Goal: Information Seeking & Learning: Find specific fact

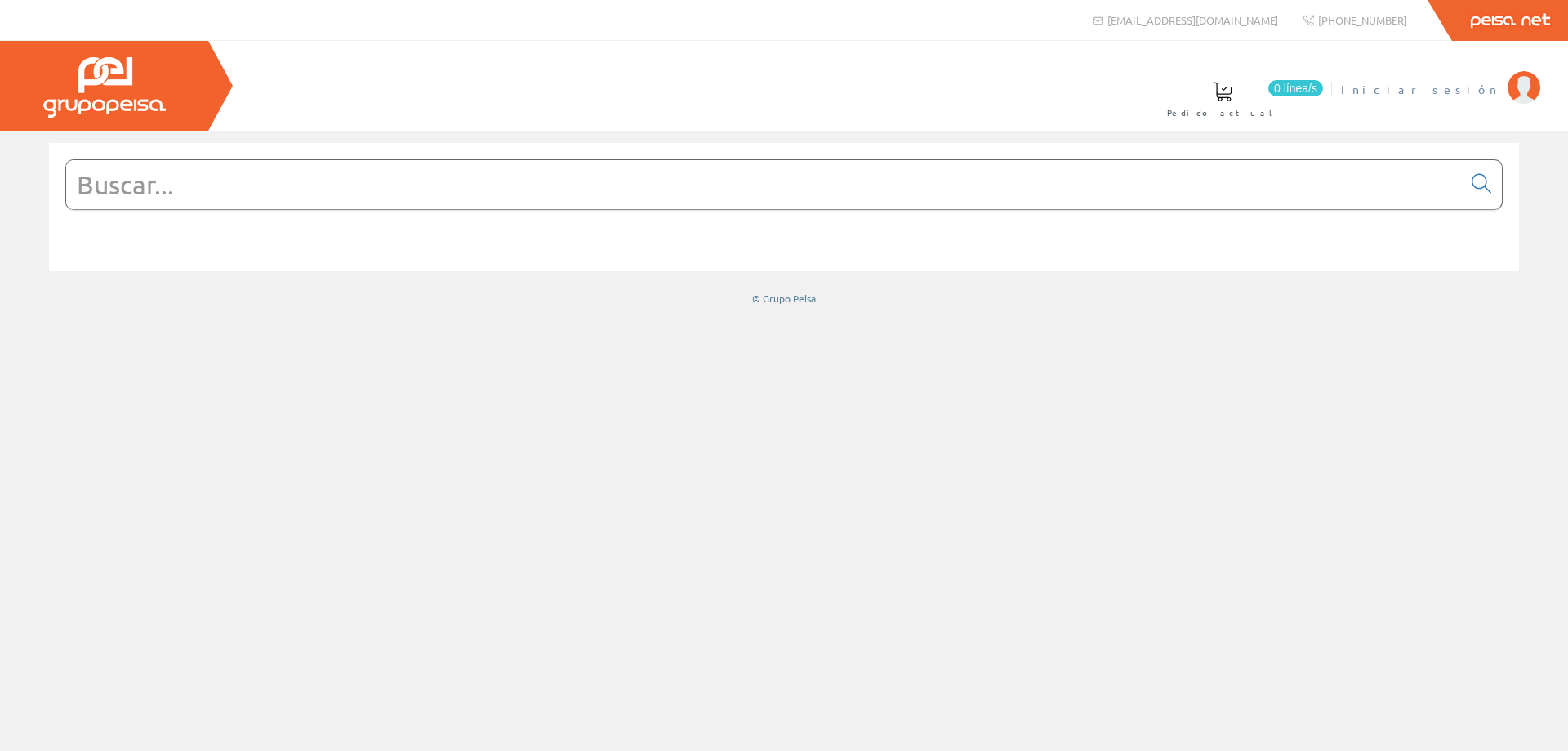
click at [1445, 92] on span "Iniciar sesión" at bounding box center [1421, 89] width 159 height 16
click at [578, 180] on input "text" at bounding box center [764, 185] width 1397 height 49
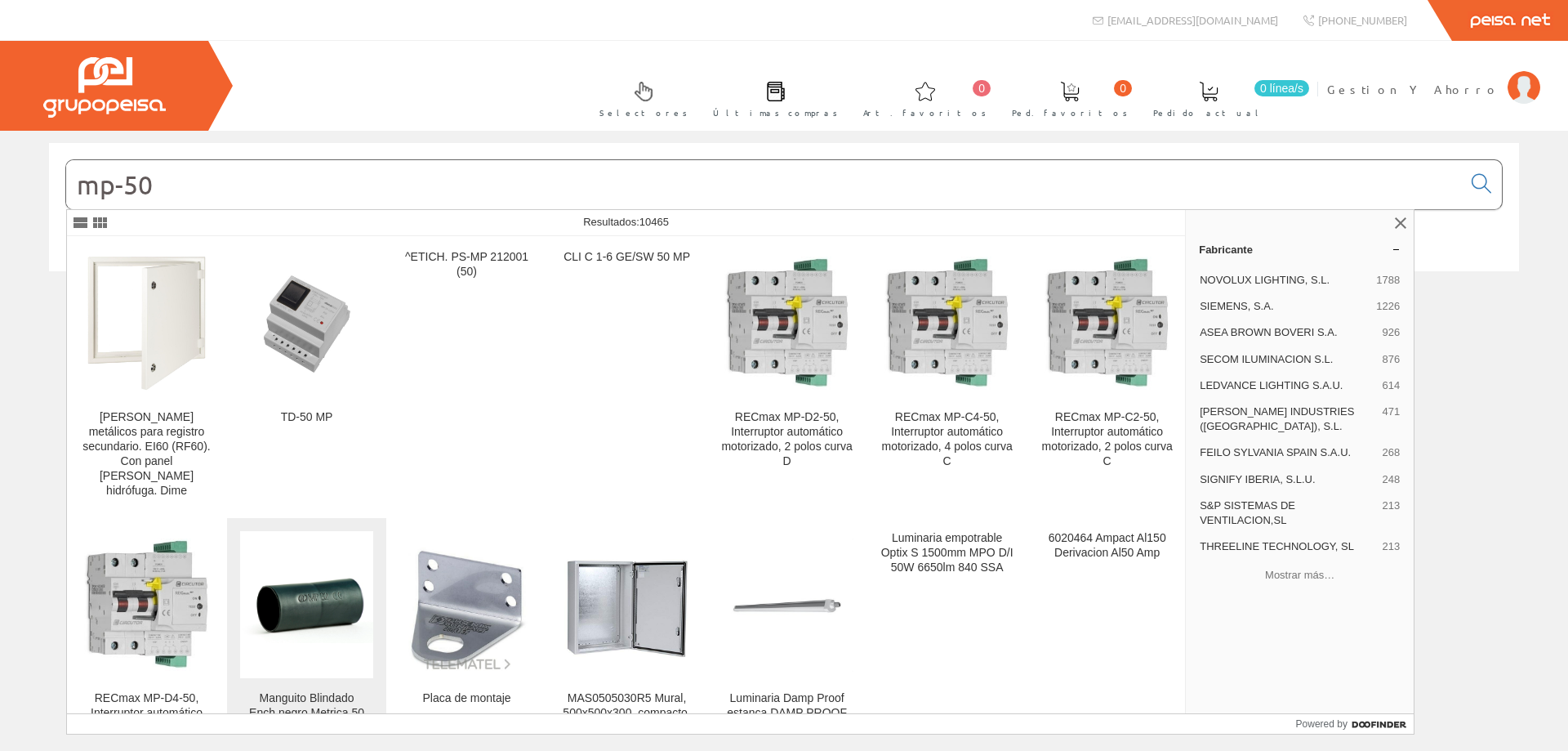
type input "mp-50"
click at [301, 619] on img at bounding box center [306, 605] width 133 height 76
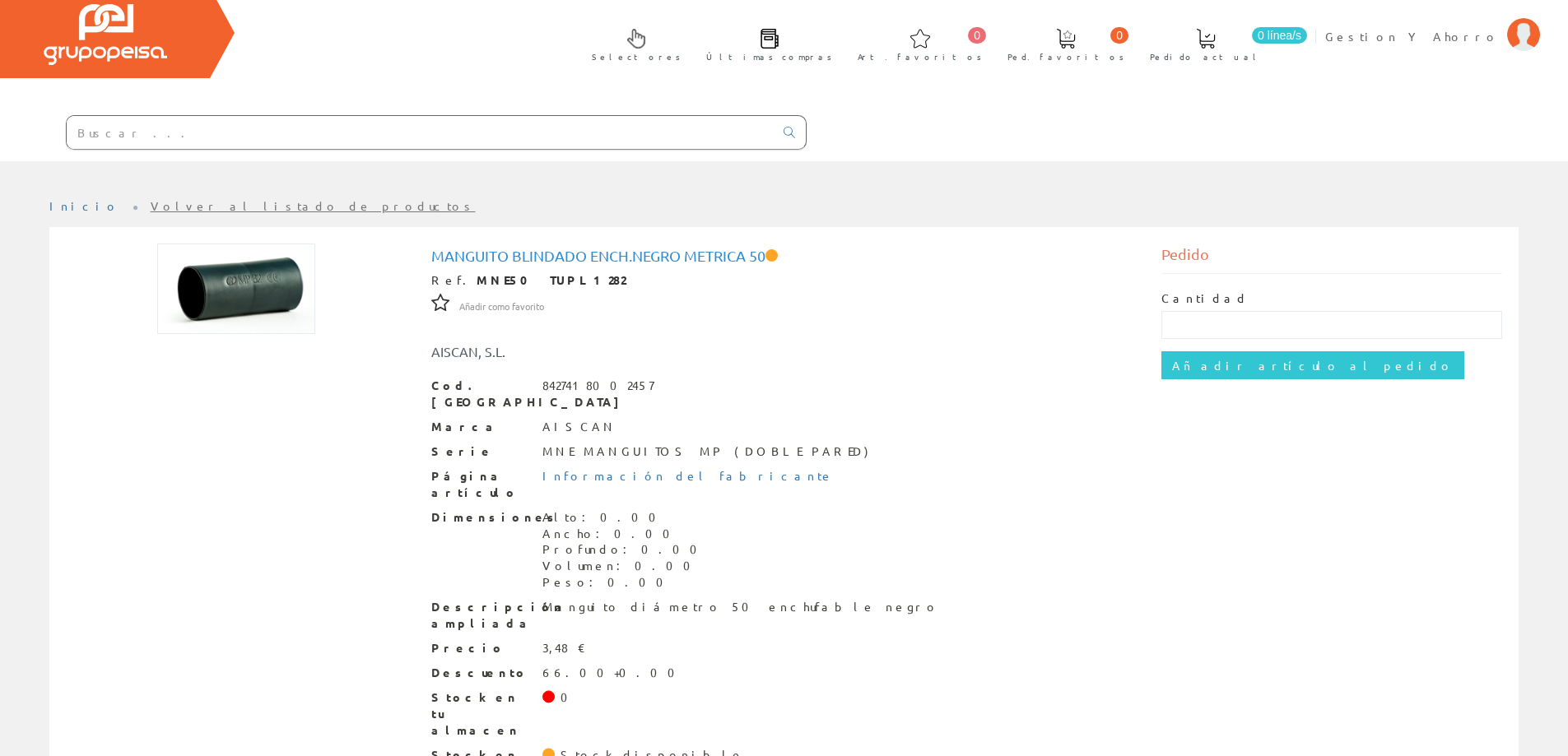
scroll to position [83, 0]
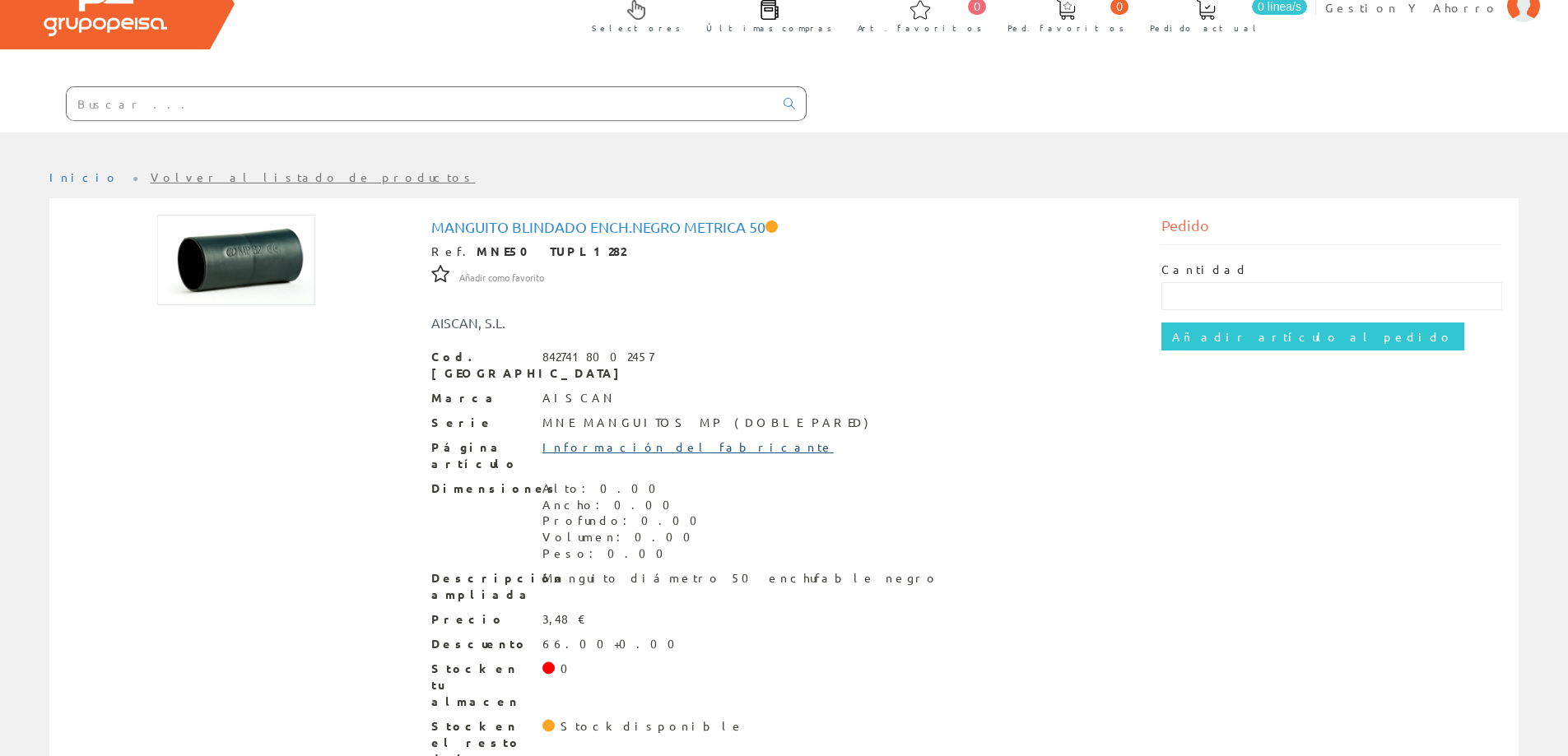
click at [571, 439] on link "Información del fabricante" at bounding box center [687, 446] width 291 height 15
click at [341, 99] on input "text" at bounding box center [420, 104] width 707 height 33
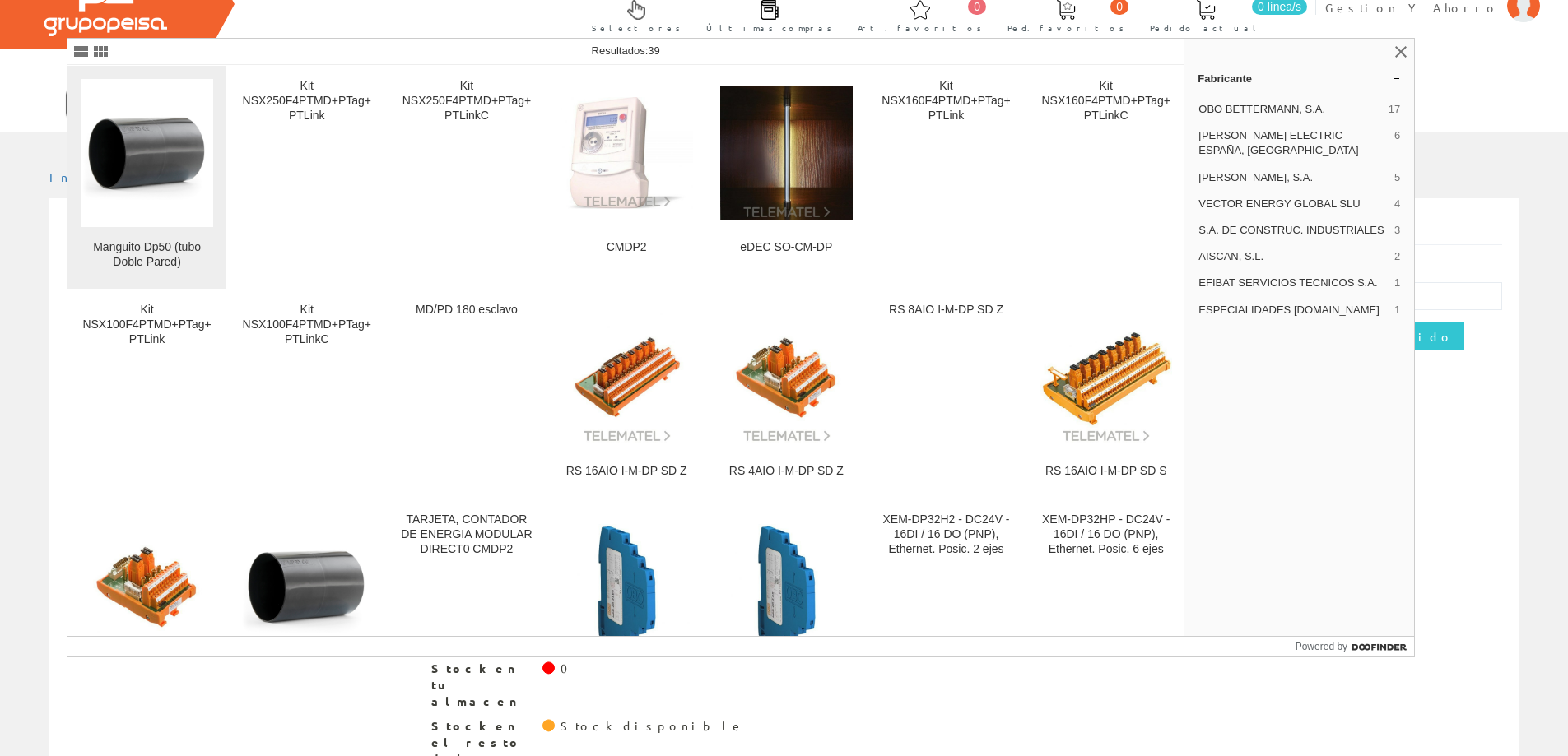
type input "mdp50"
click at [158, 178] on img at bounding box center [147, 153] width 132 height 94
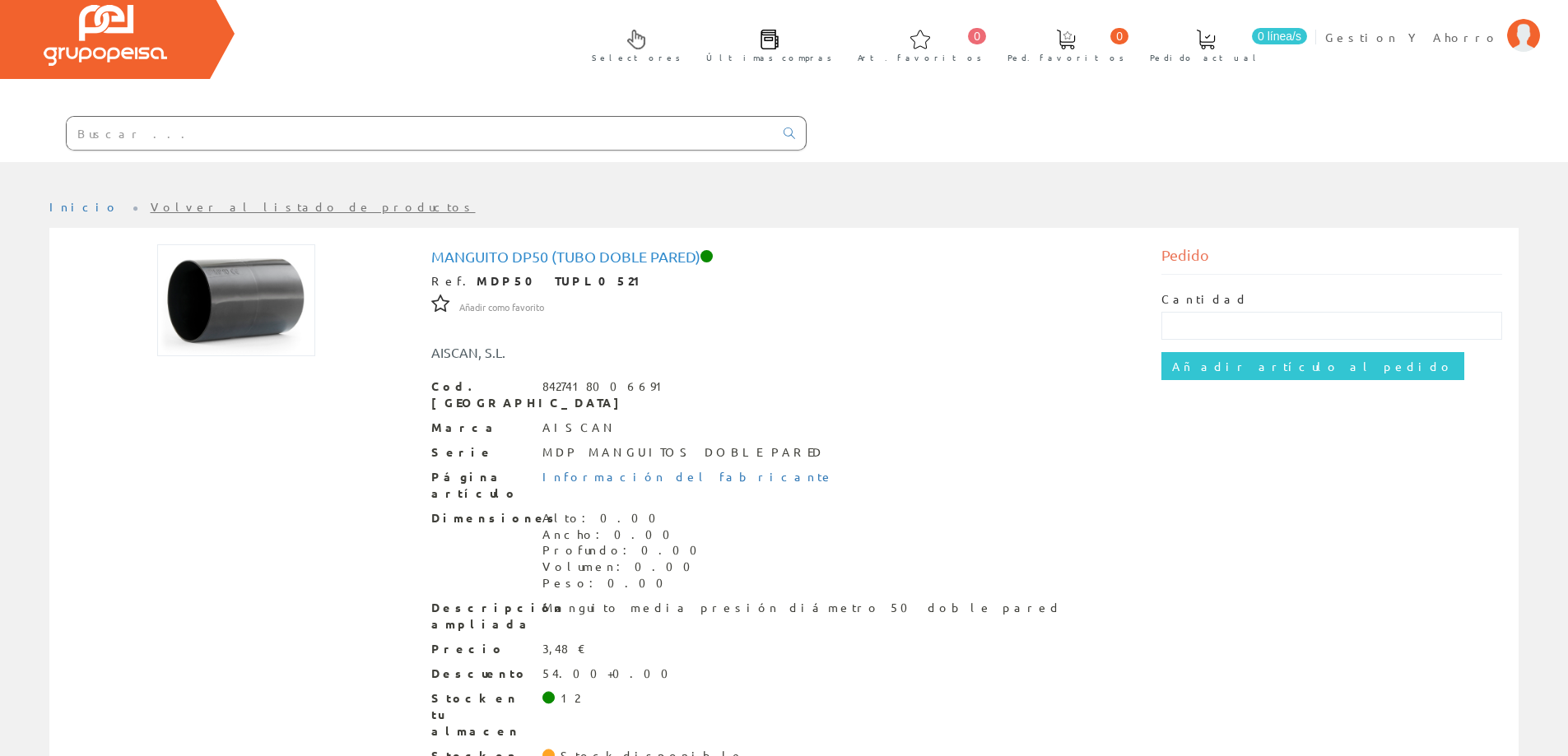
scroll to position [83, 0]
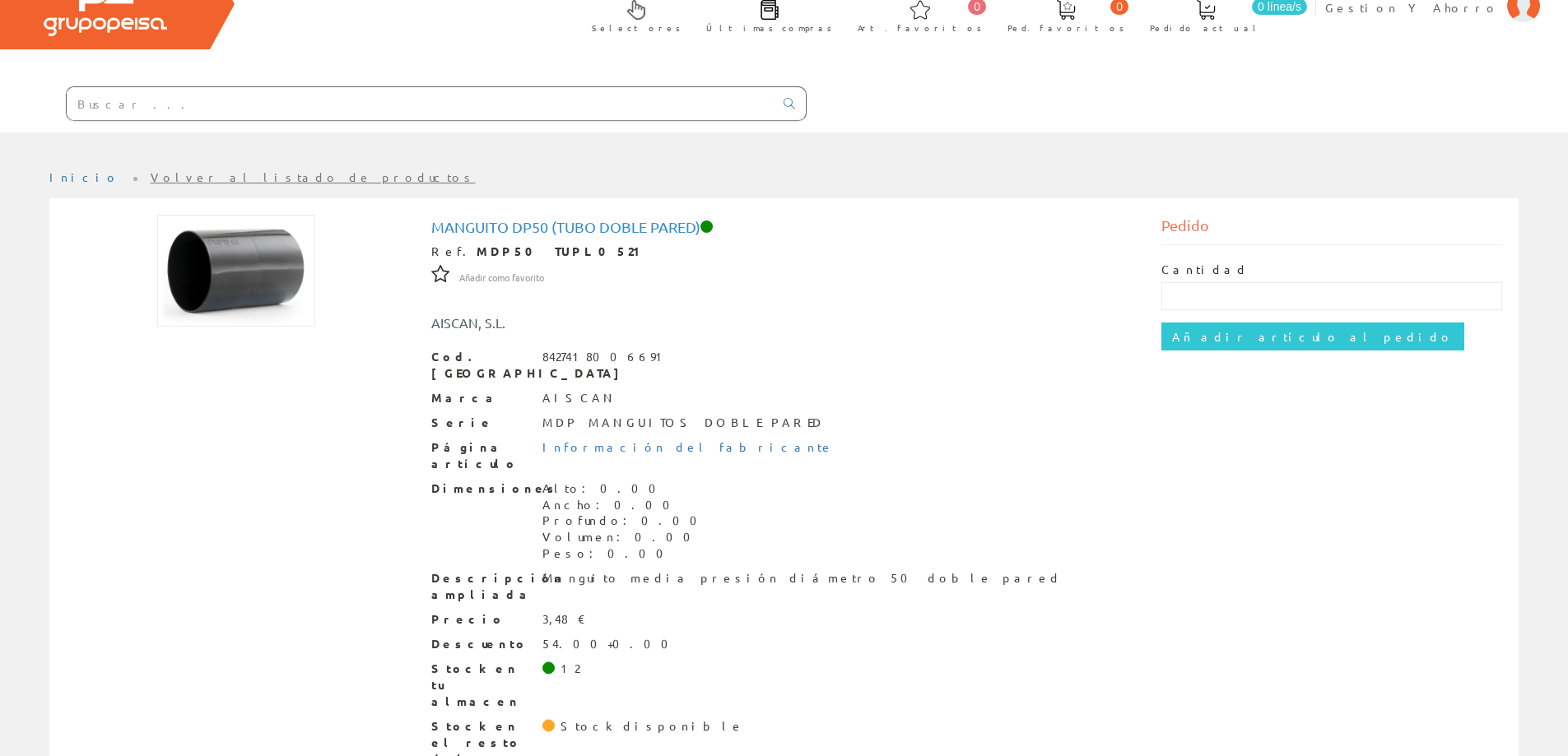
click at [291, 113] on input "text" at bounding box center [420, 104] width 707 height 33
click at [1449, 8] on span "Gestion Y Ahorro" at bounding box center [1412, 7] width 174 height 17
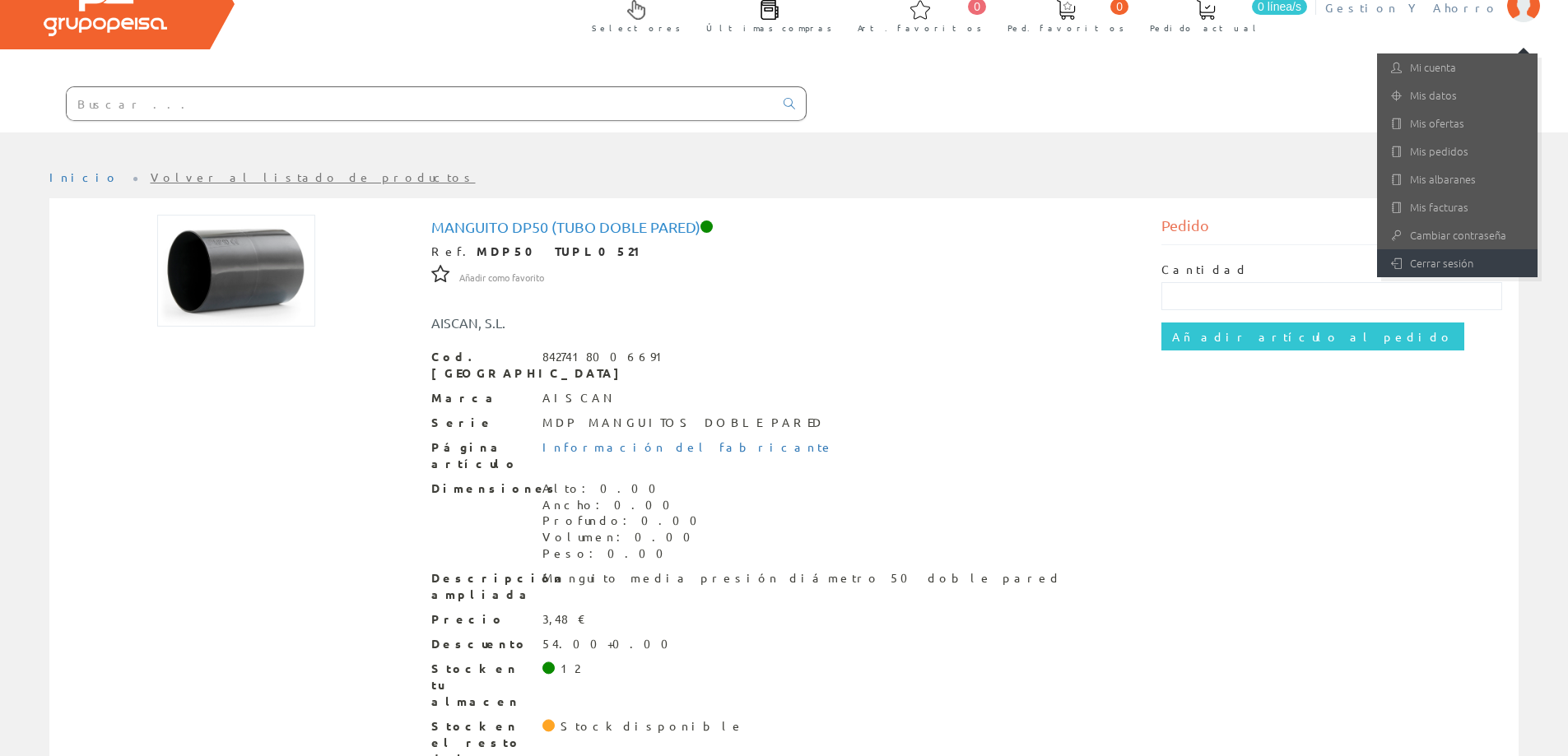
click at [1436, 264] on link "Cerrar sesión" at bounding box center [1457, 263] width 161 height 28
